Goal: Task Accomplishment & Management: Manage account settings

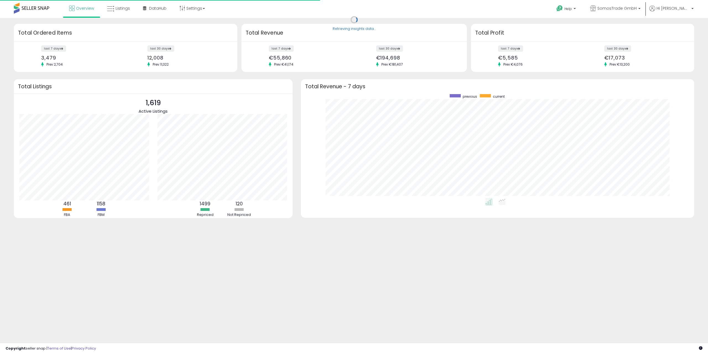
scroll to position [105, 382]
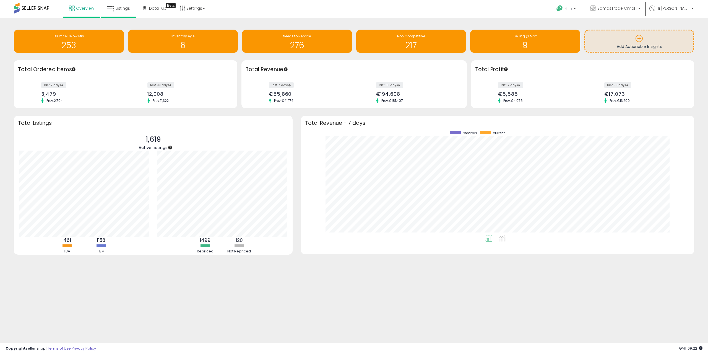
click at [102, 14] on li "Listings" at bounding box center [118, 9] width 35 height 18
click at [112, 11] on icon at bounding box center [110, 8] width 7 height 7
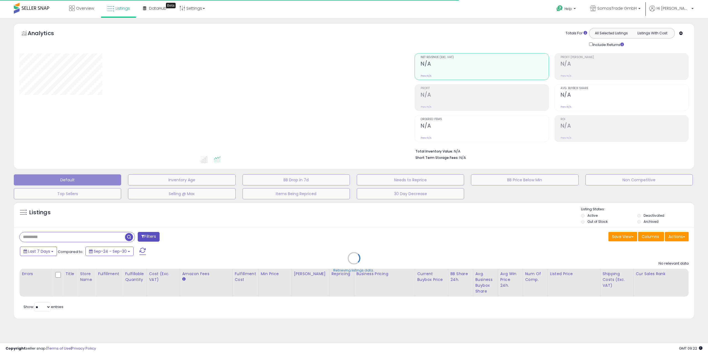
click at [61, 235] on div "Retrieving listings data.." at bounding box center [354, 262] width 689 height 126
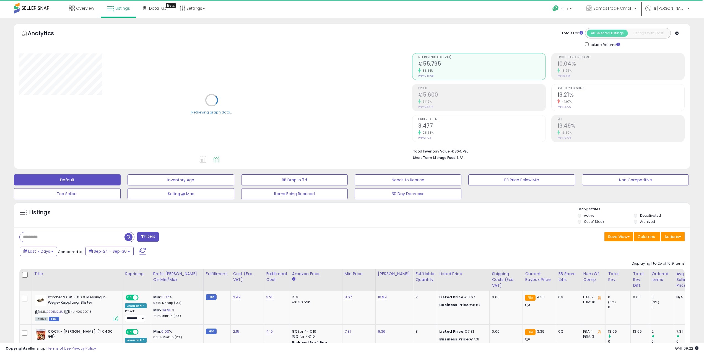
click at [42, 236] on input "text" at bounding box center [72, 237] width 105 height 10
paste input "**********"
type input "**********"
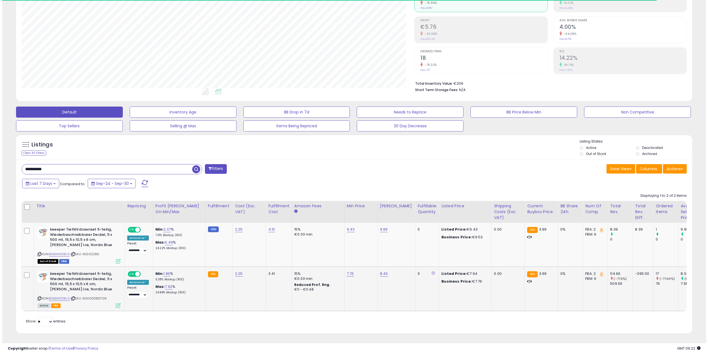
scroll to position [113, 393]
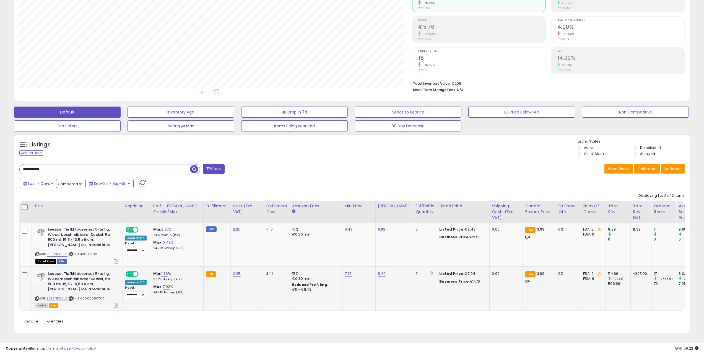
click at [115, 303] on icon at bounding box center [116, 305] width 5 height 5
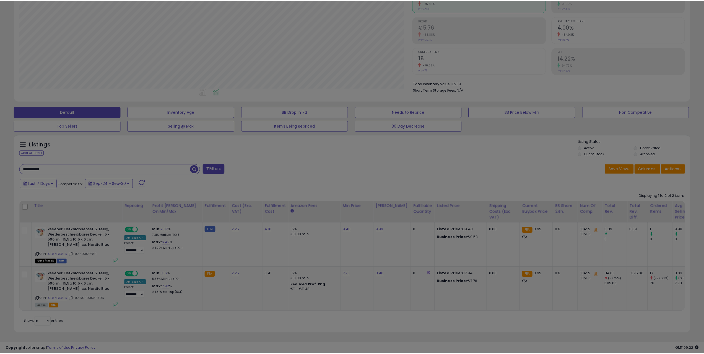
scroll to position [113, 395]
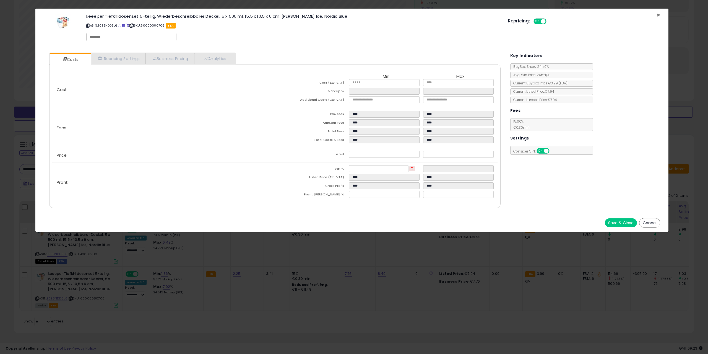
click at [657, 16] on span "×" at bounding box center [659, 15] width 4 height 8
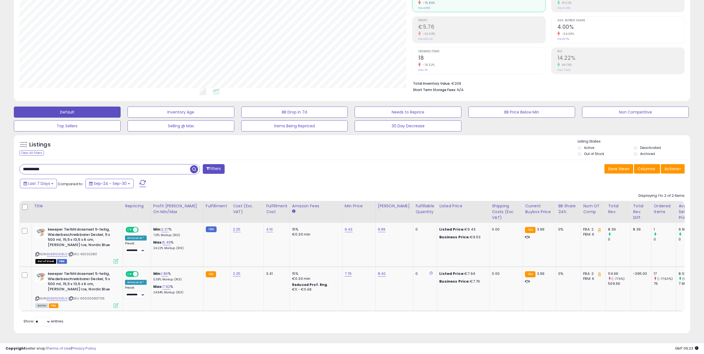
scroll to position [276431, 276152]
